Goal: Navigation & Orientation: Find specific page/section

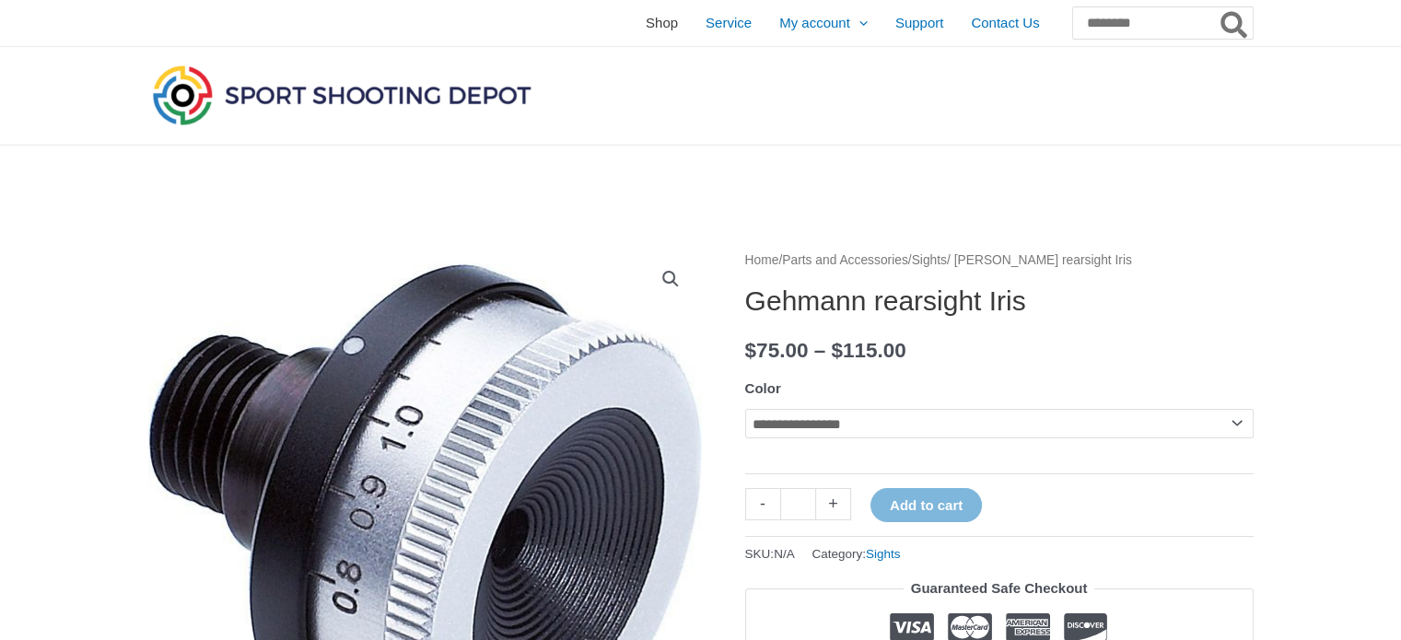
click at [646, 21] on span "Shop" at bounding box center [662, 23] width 32 height 46
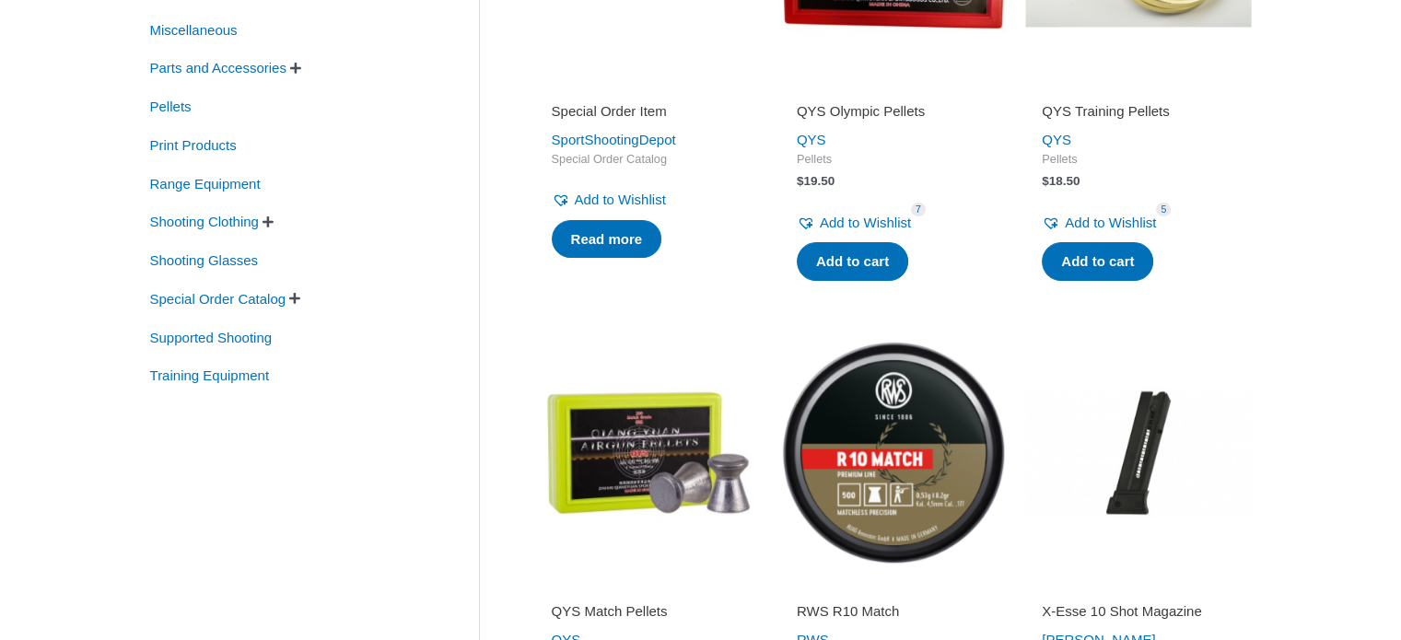
scroll to position [369, 0]
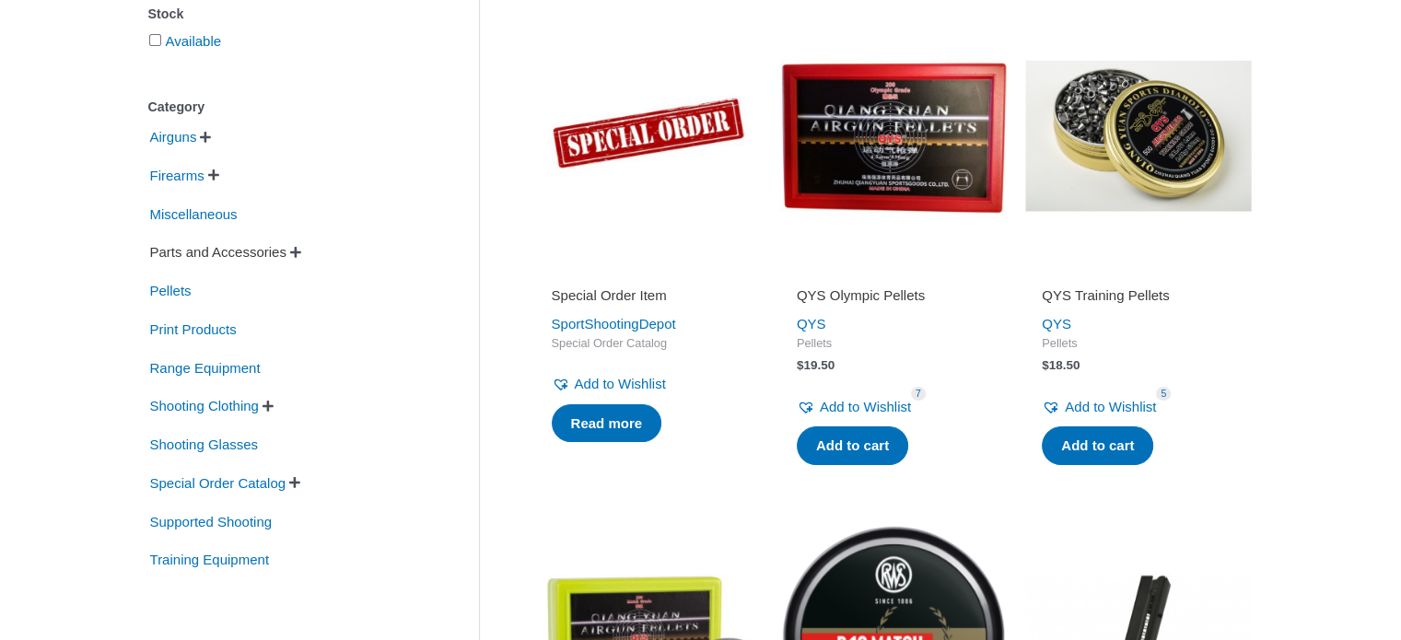
click at [265, 255] on span "Parts and Accessories" at bounding box center [218, 252] width 140 height 31
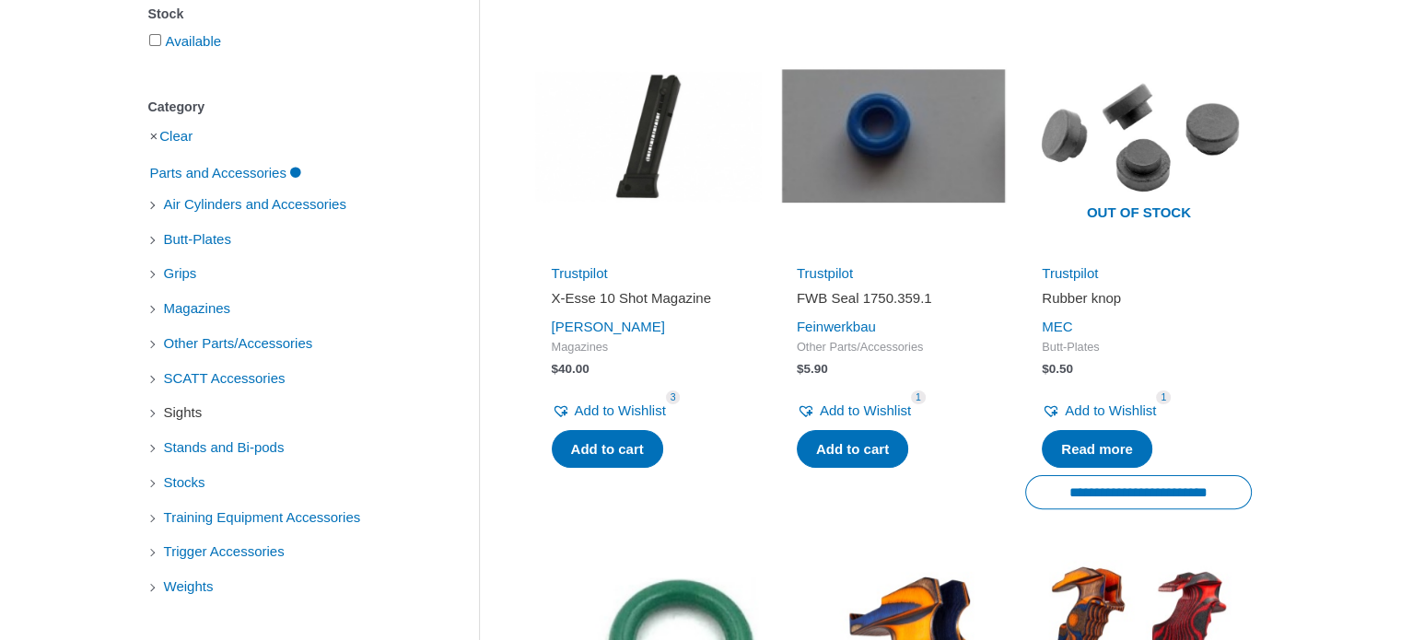
click at [182, 413] on span "Sights" at bounding box center [183, 412] width 42 height 31
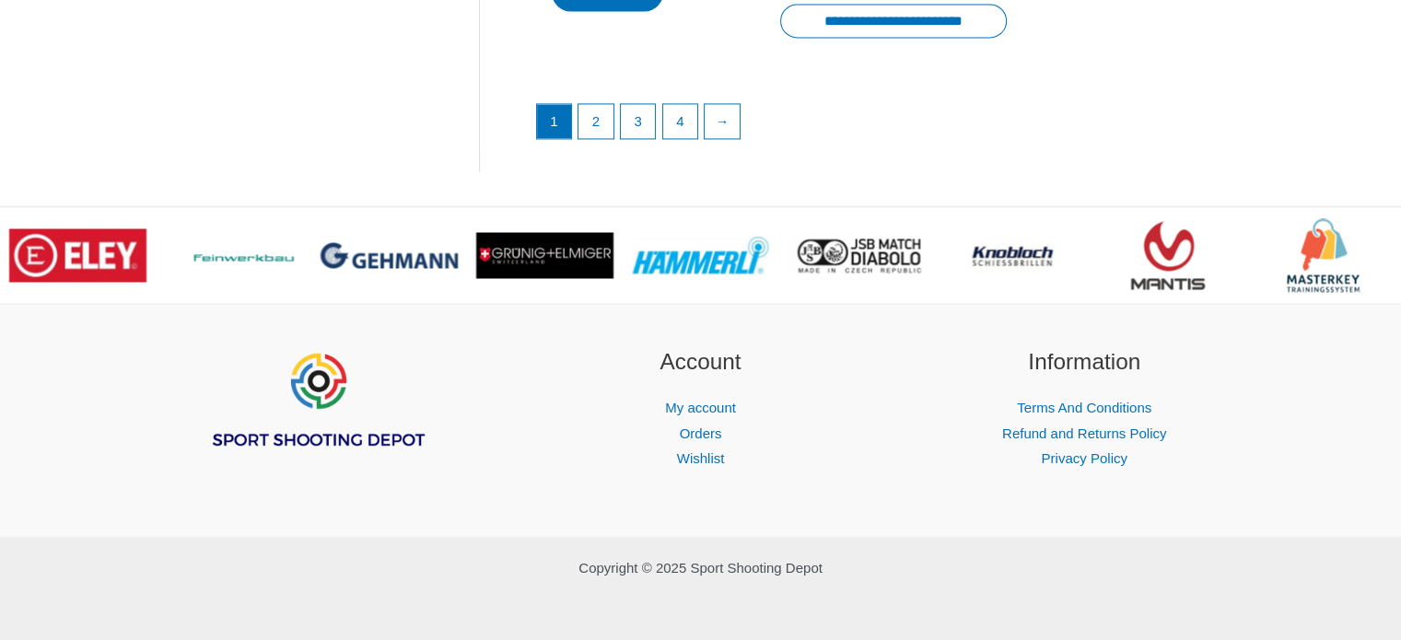
scroll to position [2970, 0]
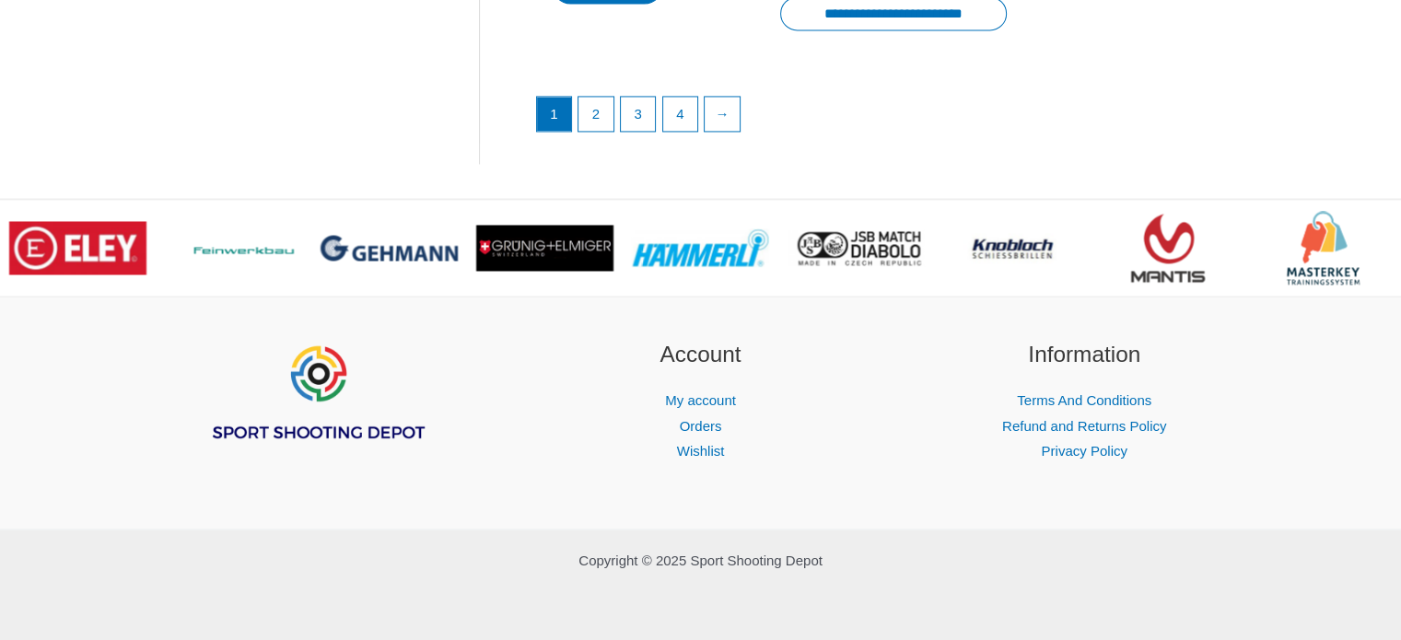
scroll to position [369, 0]
